Goal: Find contact information: Find contact information

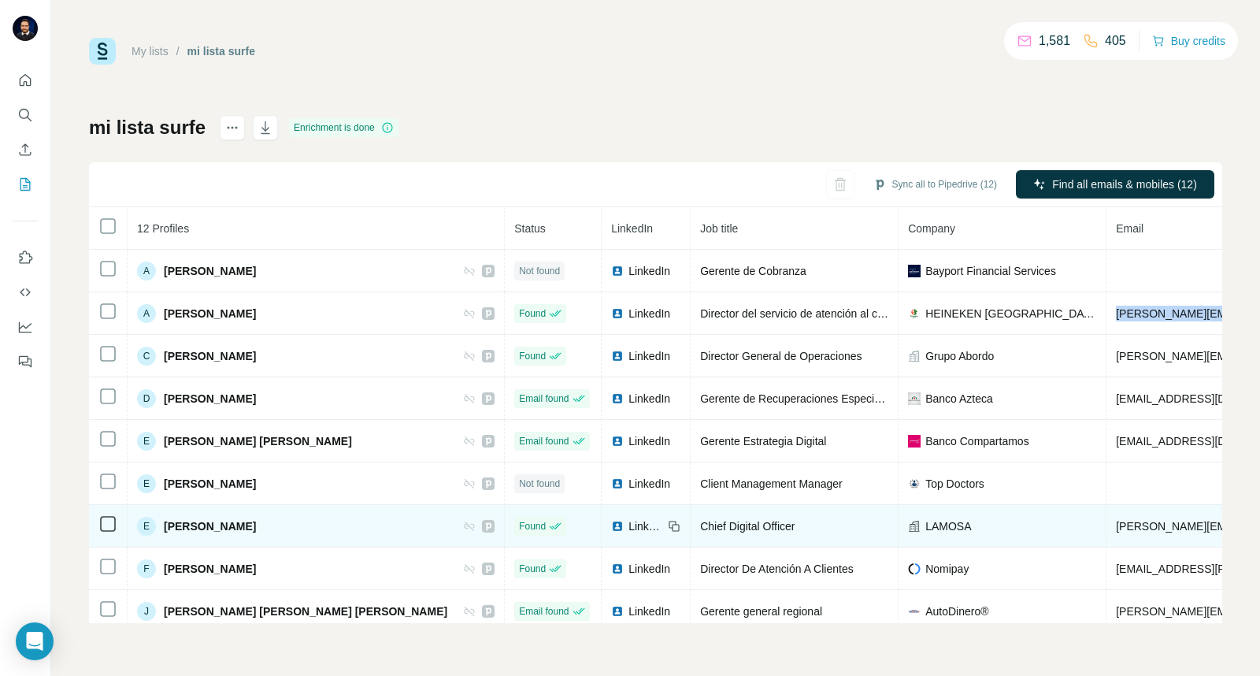
scroll to position [0, 365]
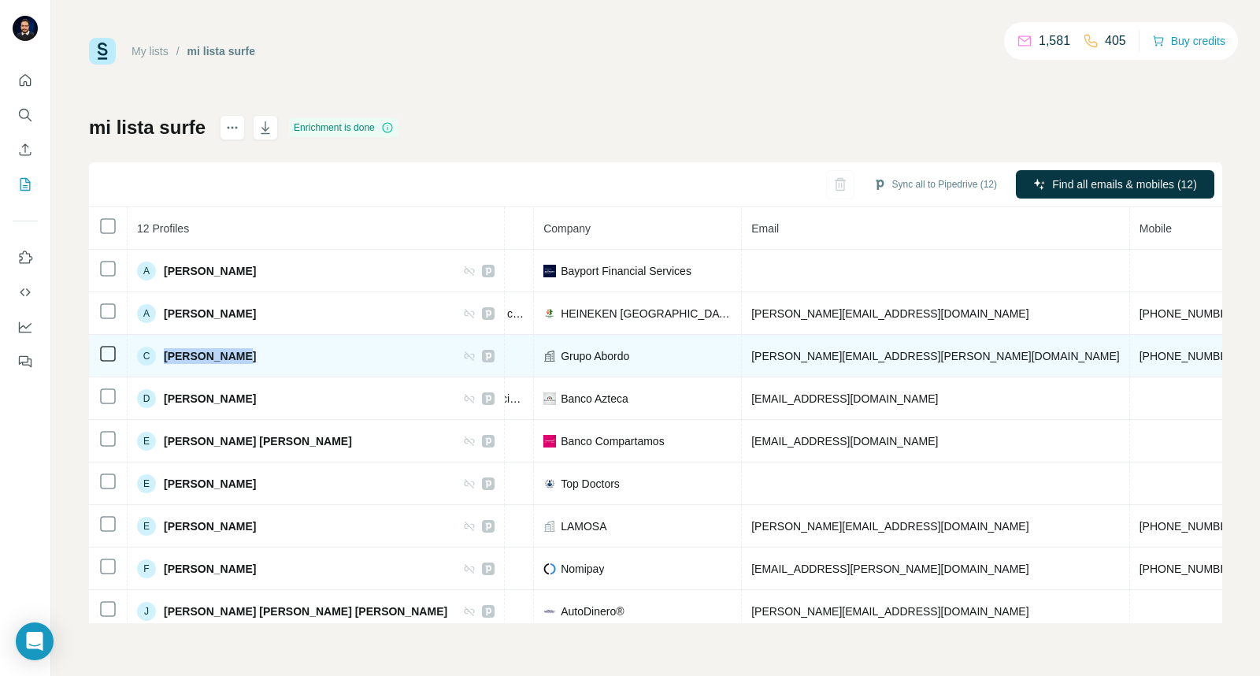
drag, startPoint x: 214, startPoint y: 359, endPoint x: 163, endPoint y: 359, distance: 51.2
click at [163, 359] on div "C [PERSON_NAME]" at bounding box center [316, 356] width 358 height 19
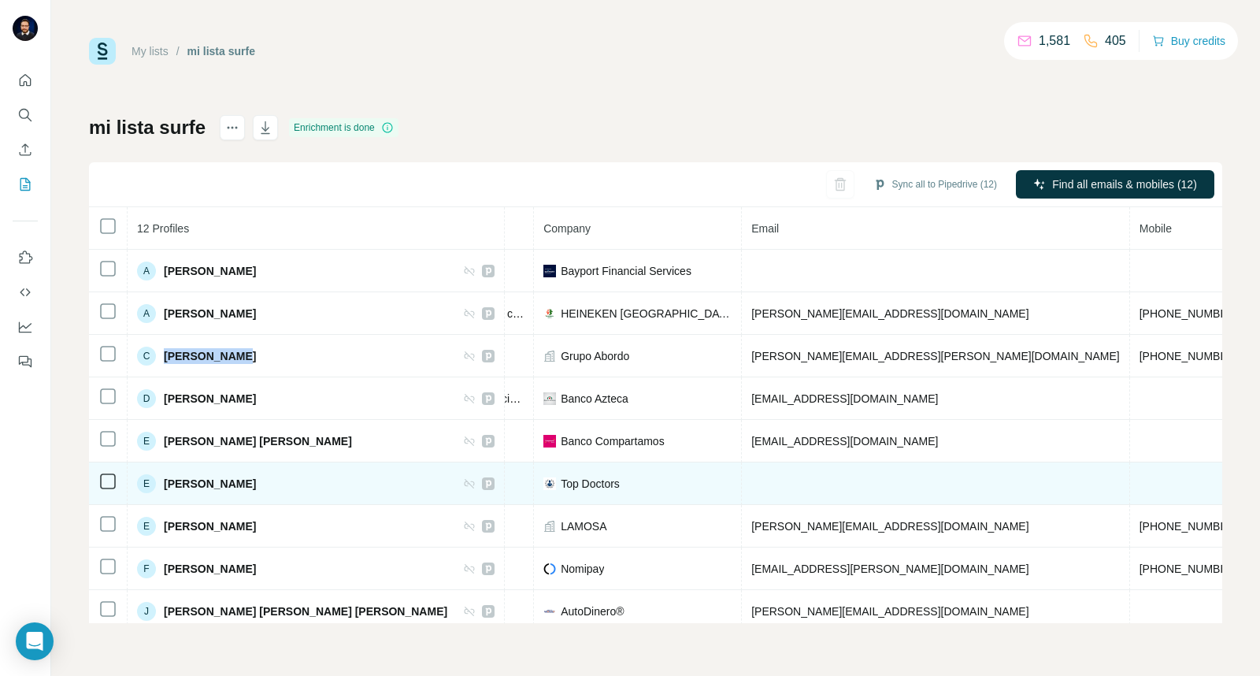
copy span "[PERSON_NAME]"
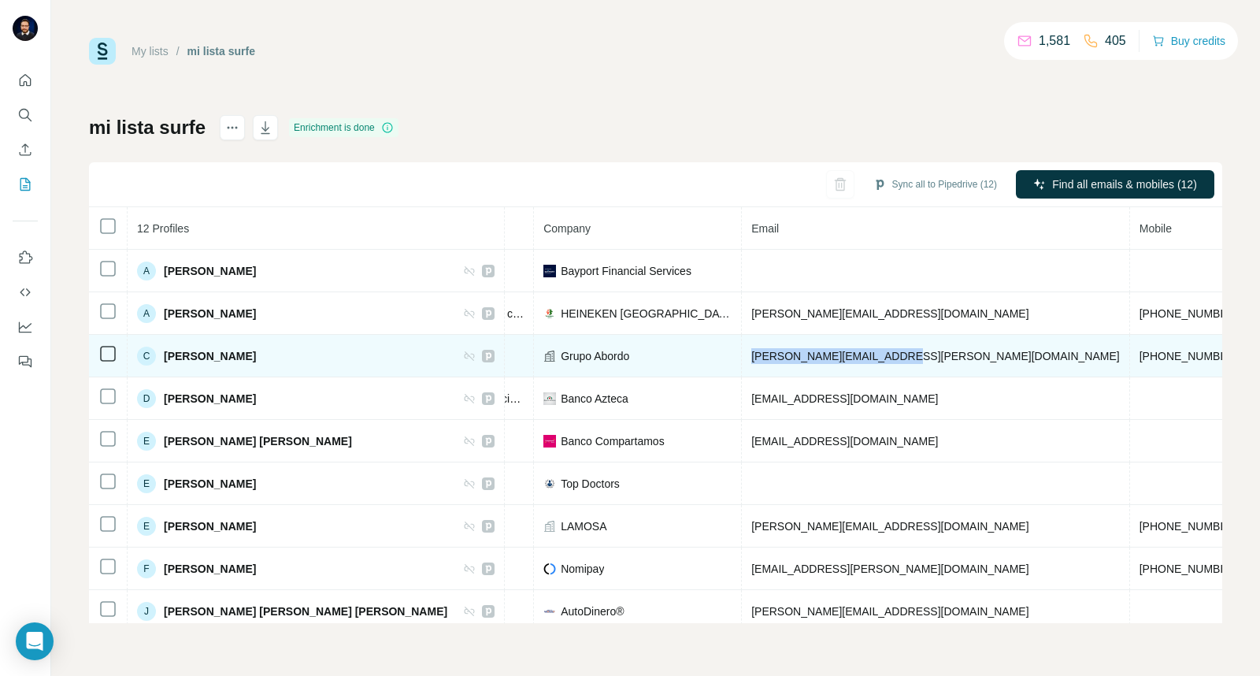
drag, startPoint x: 772, startPoint y: 357, endPoint x: 643, endPoint y: 364, distance: 129.4
click at [742, 364] on td "[PERSON_NAME][EMAIL_ADDRESS][PERSON_NAME][DOMAIN_NAME]" at bounding box center [936, 356] width 388 height 43
copy span "[PERSON_NAME][EMAIL_ADDRESS][PERSON_NAME][DOMAIN_NAME]"
drag, startPoint x: 972, startPoint y: 356, endPoint x: 880, endPoint y: 363, distance: 91.6
click at [880, 363] on tr "C [PERSON_NAME] Found LinkedIn Director General de Operaciones Grupo Abordo [EM…" at bounding box center [637, 356] width 1827 height 43
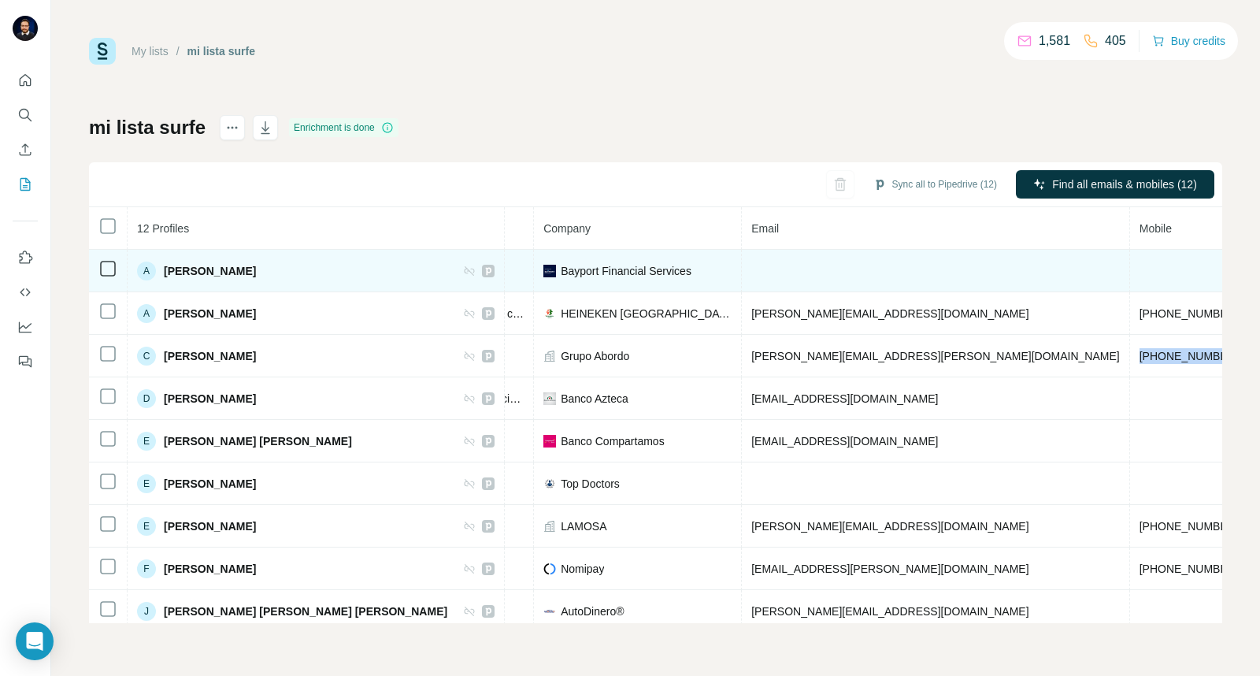
copy span "[PHONE_NUMBER]"
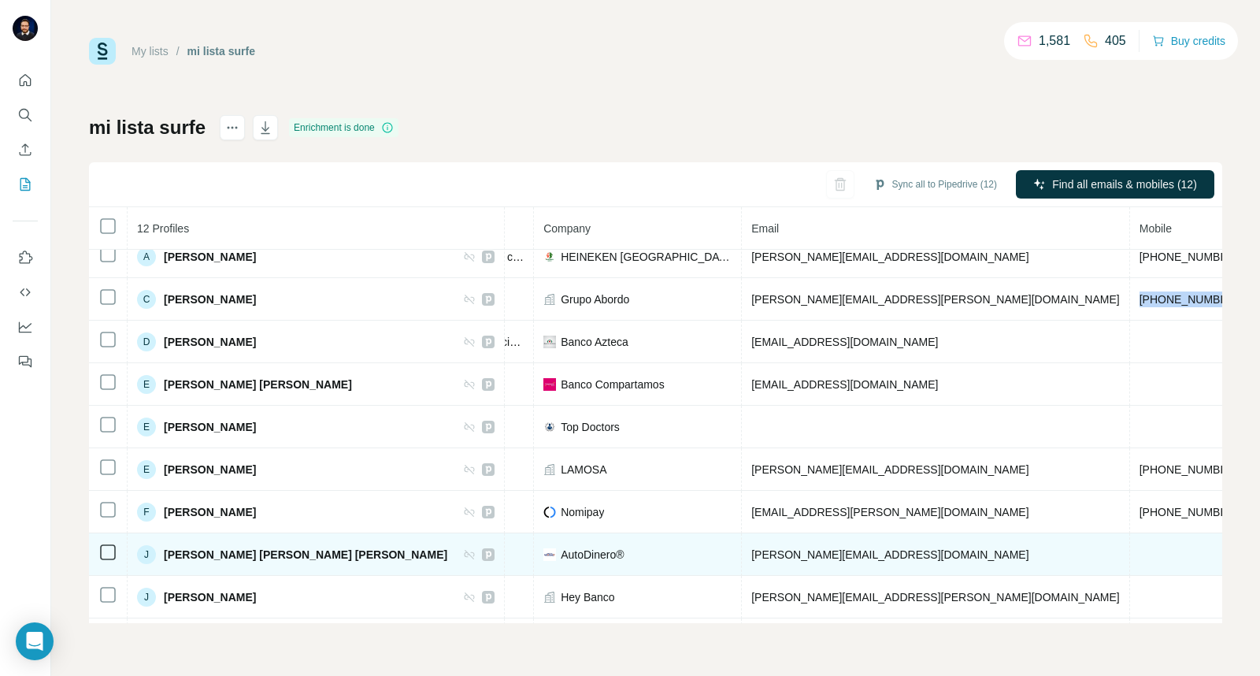
scroll to position [87, 365]
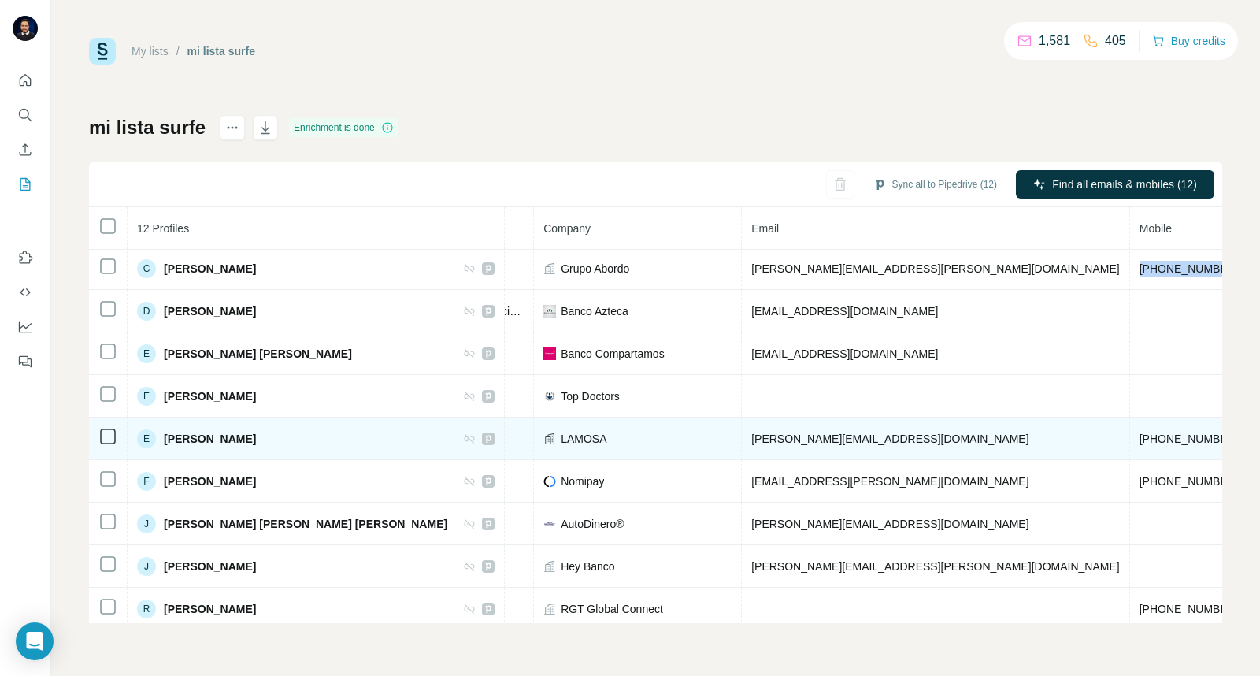
drag, startPoint x: 276, startPoint y: 443, endPoint x: 166, endPoint y: 454, distance: 110.0
click at [166, 454] on td "E [PERSON_NAME]" at bounding box center [316, 438] width 377 height 43
copy span "[PERSON_NAME]"
